Goal: Task Accomplishment & Management: Use online tool/utility

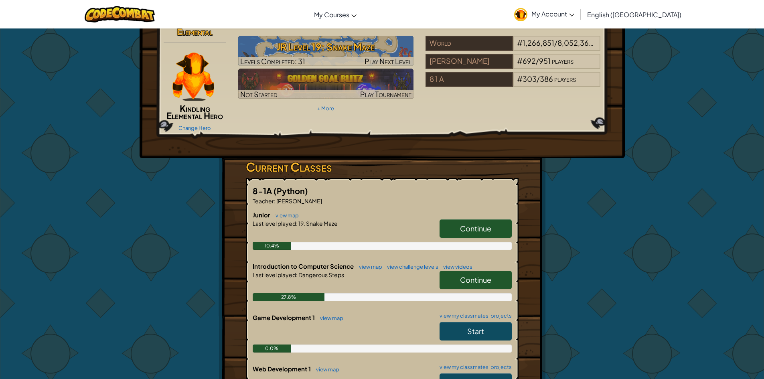
scroll to position [40, 0]
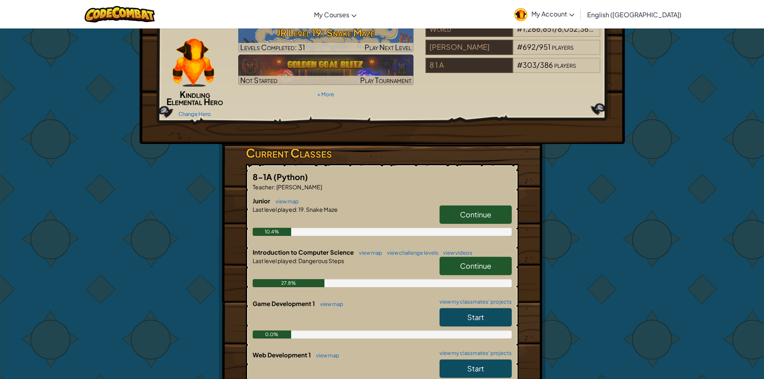
drag, startPoint x: 460, startPoint y: 198, endPoint x: 447, endPoint y: 210, distance: 17.0
click at [460, 200] on h6 "Junior view map" at bounding box center [382, 201] width 259 height 9
click at [448, 210] on link "Continue" at bounding box center [476, 214] width 72 height 18
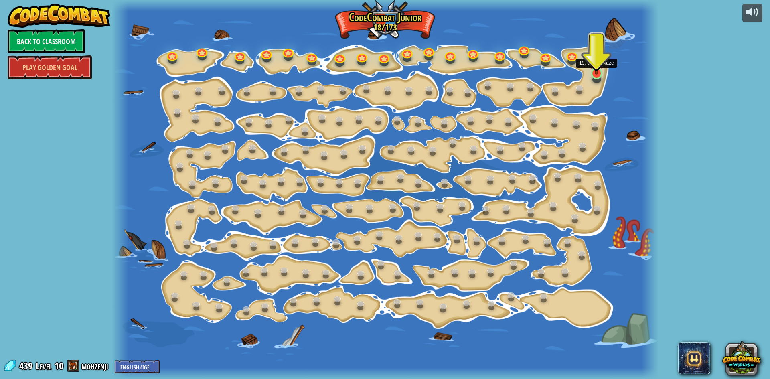
click at [595, 73] on img at bounding box center [596, 57] width 14 height 33
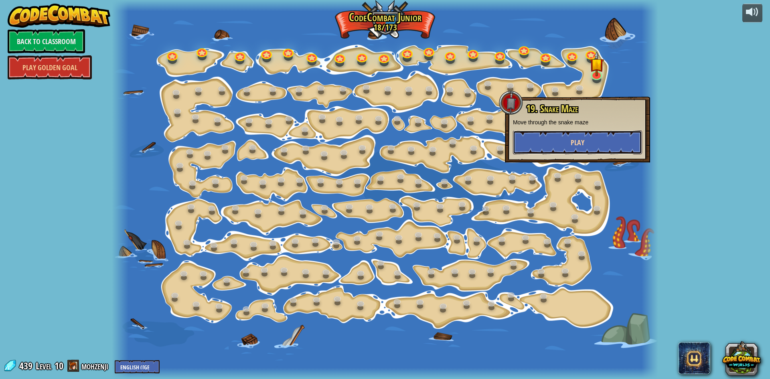
click at [592, 136] on button "Play" at bounding box center [577, 142] width 129 height 24
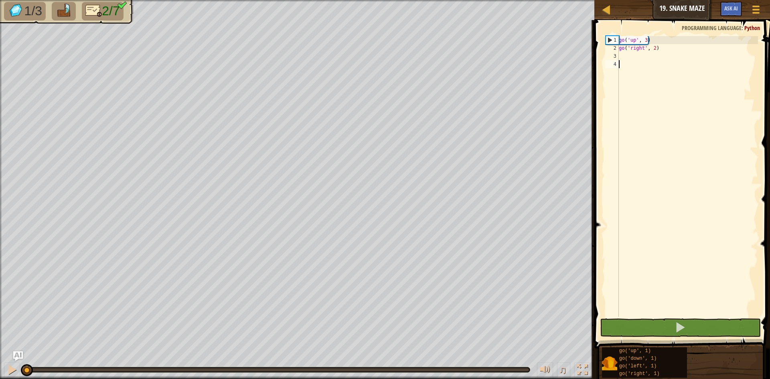
type textarea "u"
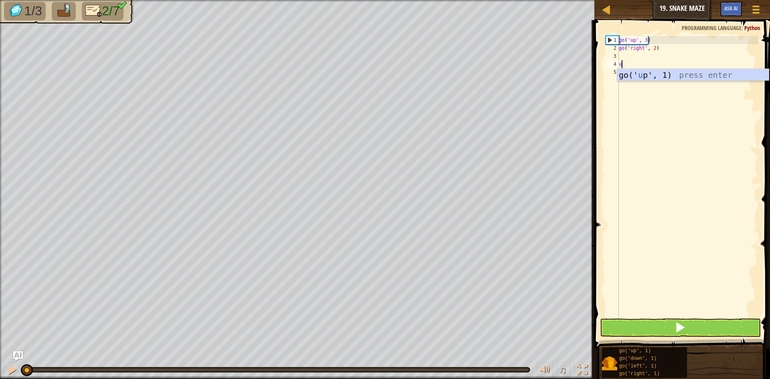
scroll to position [4, 0]
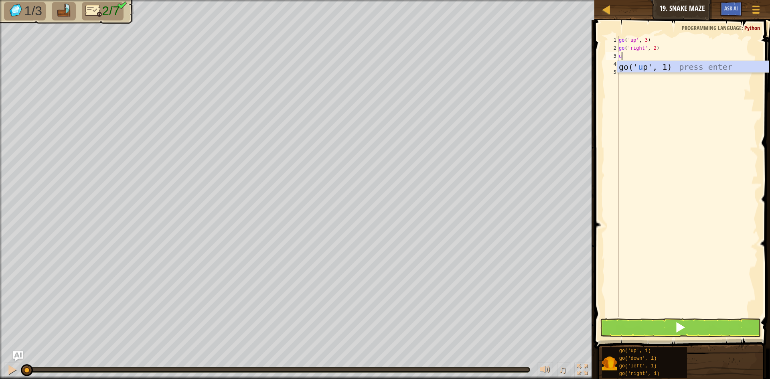
type textarea "up"
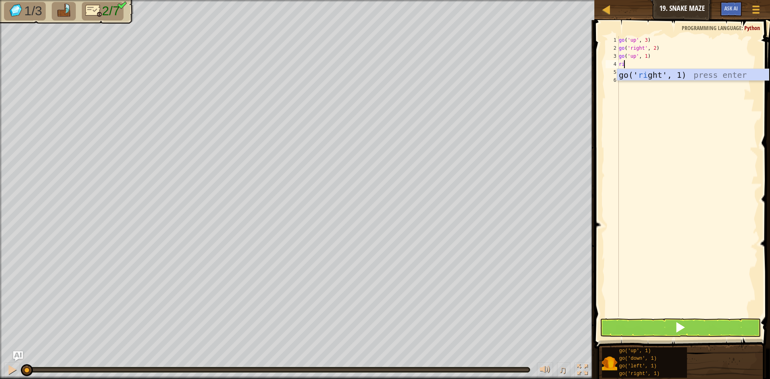
scroll to position [4, 0]
type textarea "righ"
click at [666, 74] on div "go(' righ t', 1) press enter" at bounding box center [694, 87] width 152 height 36
click at [652, 66] on div "go ( 'up' , 3 ) go ( 'right' , 2 ) go ( 'up' , 1 ) go ( 'right' , 1 )" at bounding box center [688, 184] width 141 height 297
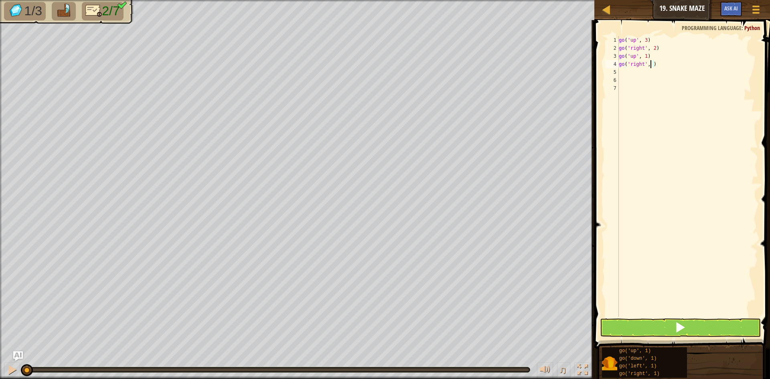
scroll to position [4, 3]
type textarea "go('right', 2)"
click at [656, 73] on div "go ( 'up' , 3 ) go ( 'right' , 2 ) go ( 'up' , 1 ) go ( 'right' , 2 )" at bounding box center [688, 184] width 141 height 297
type textarea "d"
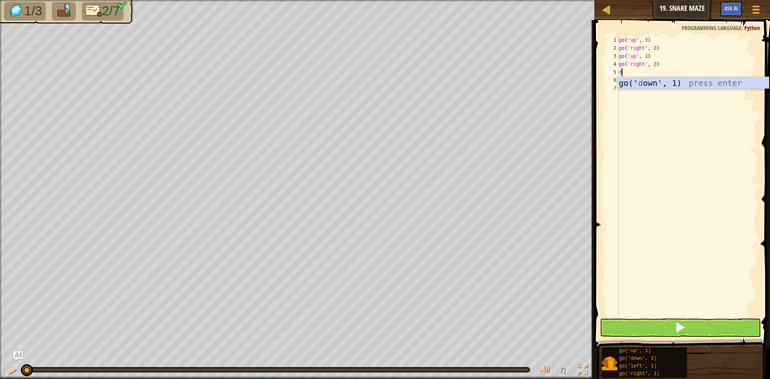
type textarea "do"
click at [653, 85] on div "go(' do wn', 1) press enter" at bounding box center [694, 95] width 152 height 36
click at [653, 72] on div "go ( 'up' , 3 ) go ( 'right' , 2 ) go ( 'up' , 1 ) go ( 'right' , 2 ) go ( 'dow…" at bounding box center [688, 184] width 141 height 297
type textarea "go('down', 2)"
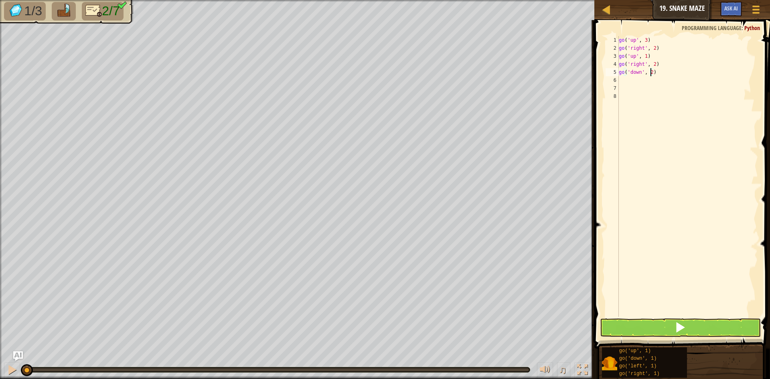
click at [643, 79] on div "go ( 'up' , 3 ) go ( 'right' , 2 ) go ( 'up' , 1 ) go ( 'right' , 2 ) go ( 'dow…" at bounding box center [688, 184] width 141 height 297
type textarea "ri"
click at [653, 80] on div "go ( 'up' , 3 ) go ( 'right' , 2 ) go ( 'up' , 1 ) go ( 'right' , 2 ) go ( 'dow…" at bounding box center [688, 184] width 141 height 297
type textarea "go('right', 2)"
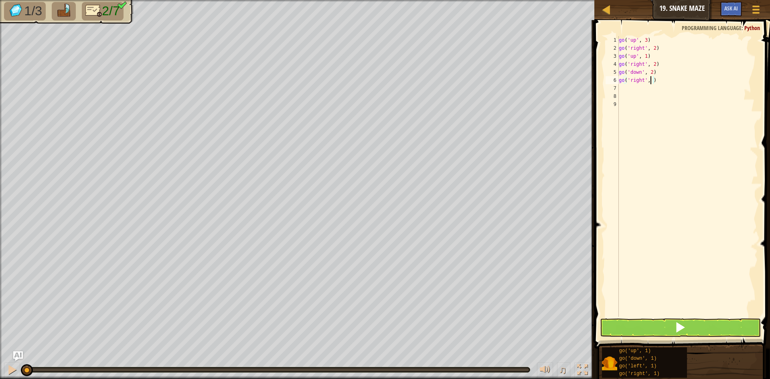
scroll to position [4, 3]
click at [627, 91] on div "go ( 'up' , 3 ) go ( 'right' , 2 ) go ( 'up' , 1 ) go ( 'right' , 2 ) go ( 'dow…" at bounding box center [688, 184] width 141 height 297
type textarea "up"
click at [648, 87] on div "go ( 'up' , 3 ) go ( 'right' , 2 ) go ( 'up' , 1 ) go ( 'right' , 2 ) go ( 'dow…" at bounding box center [689, 184] width 138 height 297
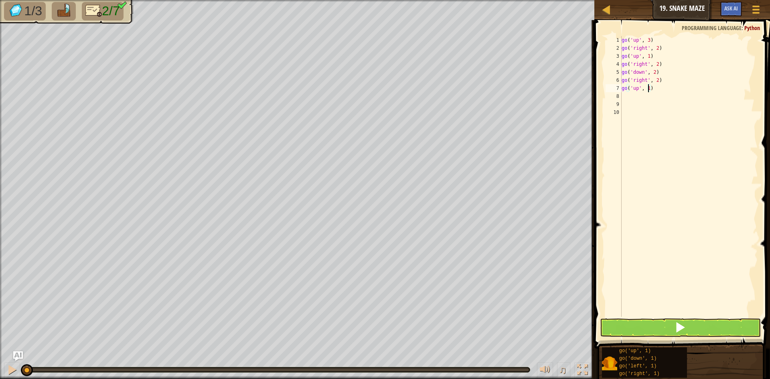
type textarea "go('up', 3)"
click at [635, 318] on span at bounding box center [683, 173] width 182 height 352
click at [637, 332] on button at bounding box center [680, 328] width 161 height 18
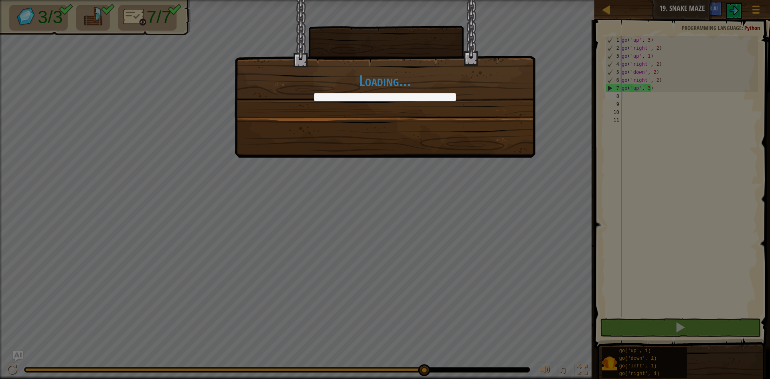
drag, startPoint x: 406, startPoint y: 370, endPoint x: 460, endPoint y: 371, distance: 54.6
click at [460, 1] on body "Map Junior 19. Snake Maze Game Menu Ask AI 1 הההההההההההההההההההההההההההההההההה…" at bounding box center [385, 0] width 770 height 1
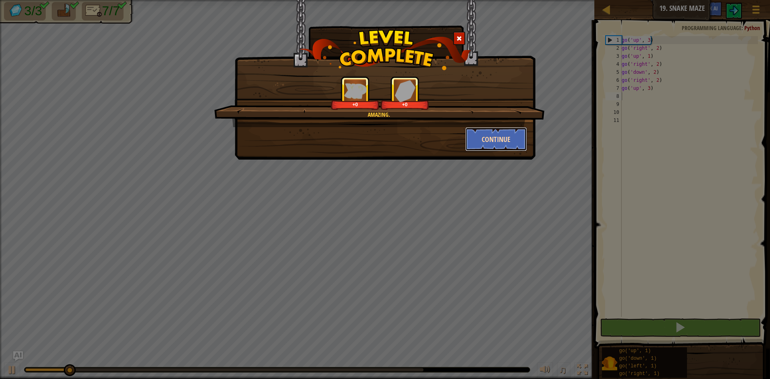
click at [499, 138] on button "Continue" at bounding box center [496, 139] width 62 height 24
